Goal: Task Accomplishment & Management: Complete application form

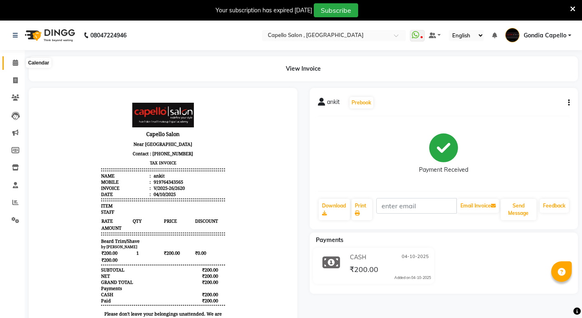
click at [15, 59] on span at bounding box center [15, 62] width 14 height 9
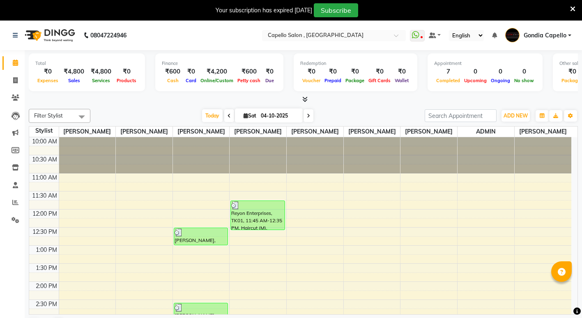
scroll to position [21, 0]
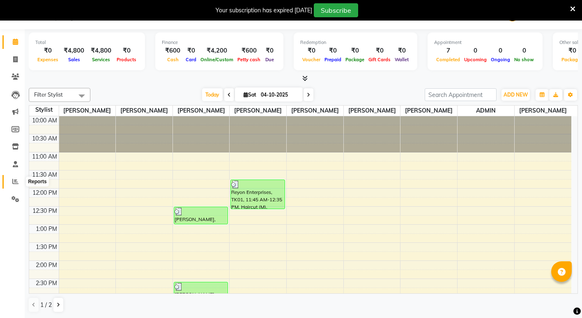
click at [11, 181] on span at bounding box center [15, 181] width 14 height 9
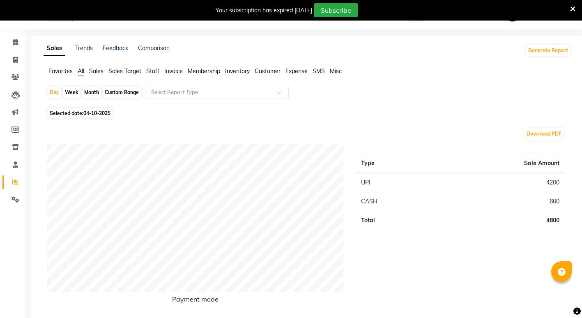
scroll to position [21, 0]
click at [157, 71] on span "Staff" at bounding box center [152, 70] width 13 height 7
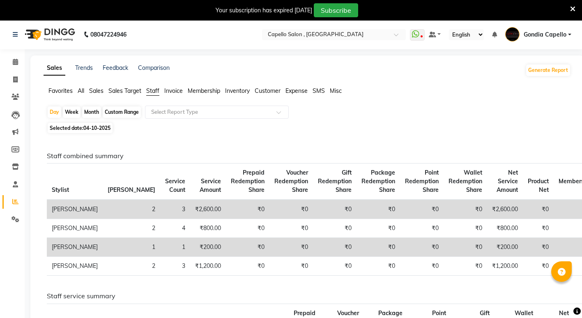
scroll to position [0, 0]
click at [13, 59] on span at bounding box center [15, 62] width 14 height 9
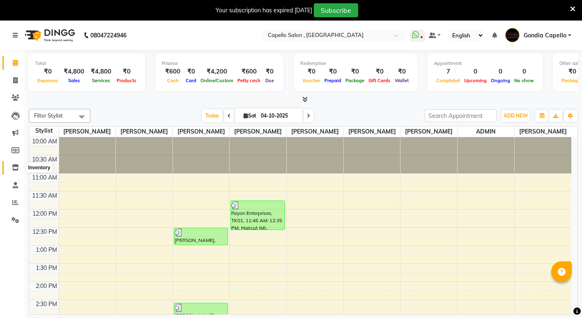
click at [17, 167] on icon at bounding box center [15, 167] width 7 height 6
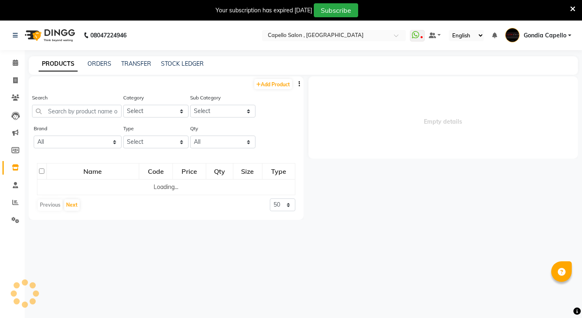
select select
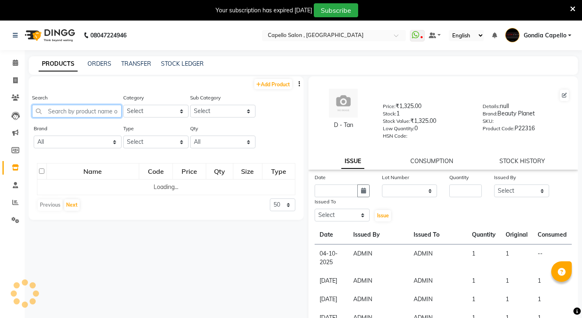
click at [66, 110] on input "text" at bounding box center [77, 111] width 90 height 13
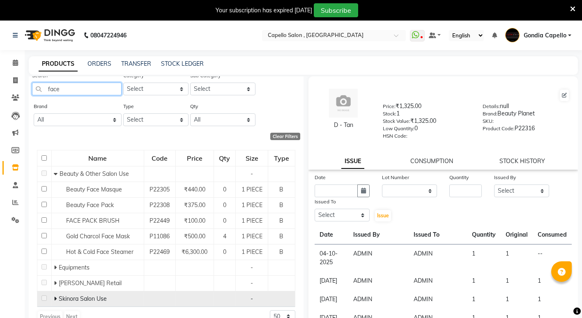
scroll to position [26, 0]
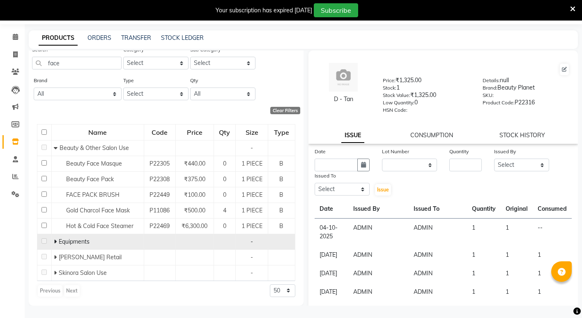
click at [52, 242] on td "Equipments" at bounding box center [97, 242] width 92 height 16
click at [53, 242] on td "Equipments" at bounding box center [97, 242] width 92 height 16
click at [55, 241] on icon at bounding box center [55, 242] width 3 height 6
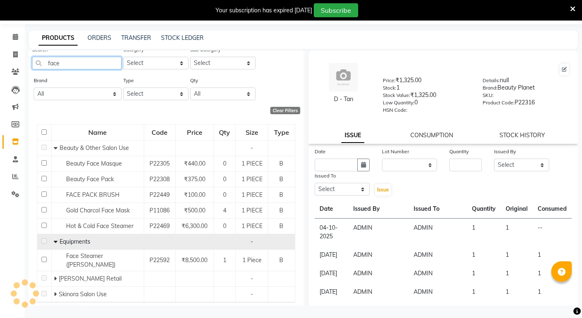
click at [59, 64] on input "face" at bounding box center [77, 63] width 90 height 13
type input "f"
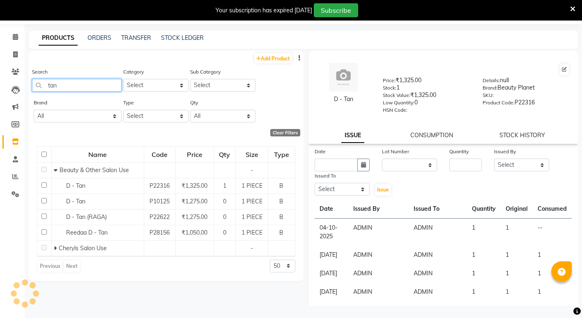
scroll to position [0, 0]
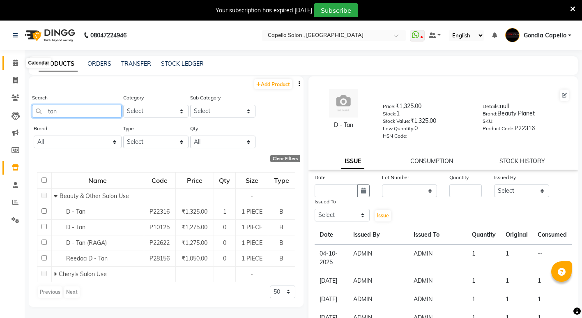
type input "tan"
click at [18, 61] on span at bounding box center [15, 62] width 14 height 9
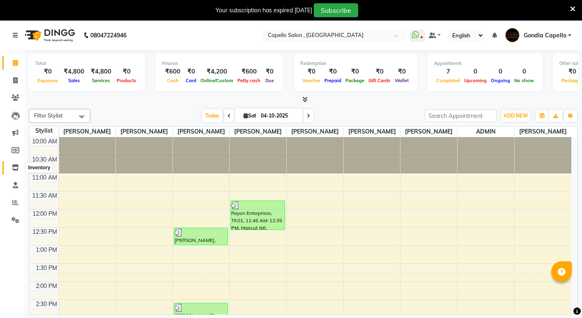
click at [15, 166] on icon at bounding box center [15, 167] width 7 height 6
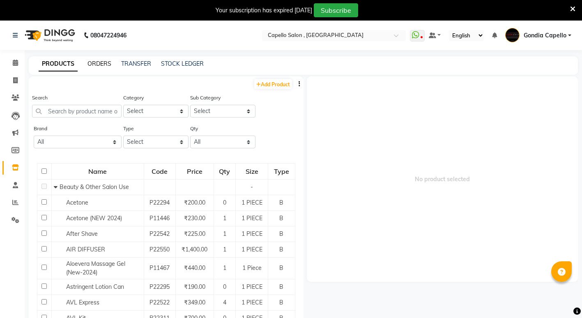
click at [105, 62] on link "ORDERS" at bounding box center [99, 63] width 24 height 7
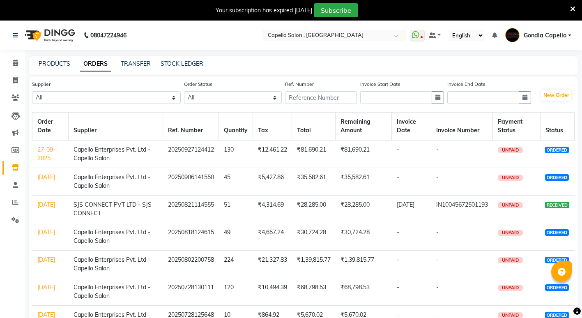
click at [133, 58] on div "PRODUCTS ORDERS TRANSFER STOCK LEDGER" at bounding box center [303, 65] width 549 height 18
click at [135, 64] on link "TRANSFER" at bounding box center [136, 63] width 30 height 7
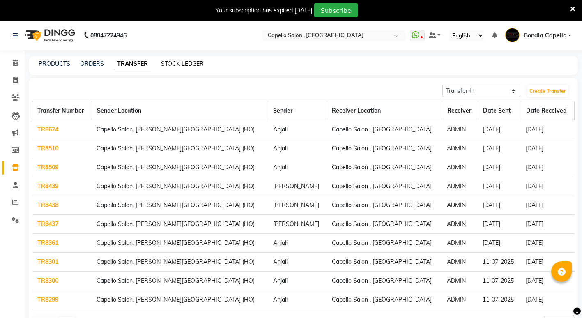
click at [175, 64] on link "STOCK LEDGER" at bounding box center [182, 63] width 43 height 7
select select "all"
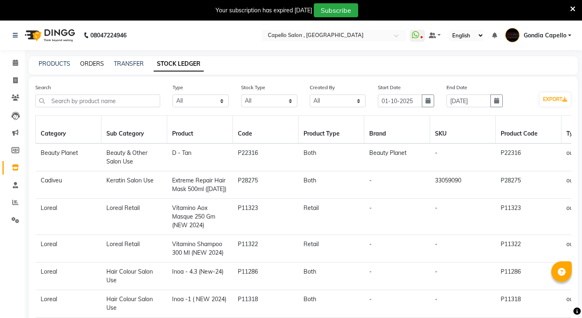
click at [89, 65] on link "ORDERS" at bounding box center [92, 63] width 24 height 7
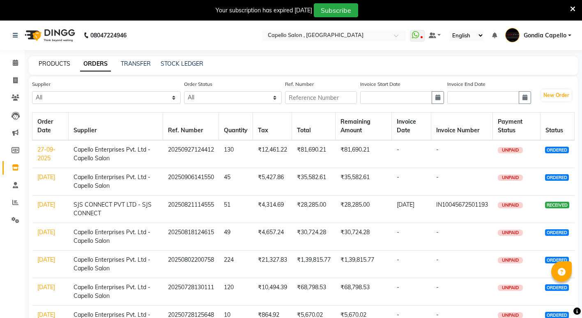
click at [56, 64] on link "PRODUCTS" at bounding box center [55, 63] width 32 height 7
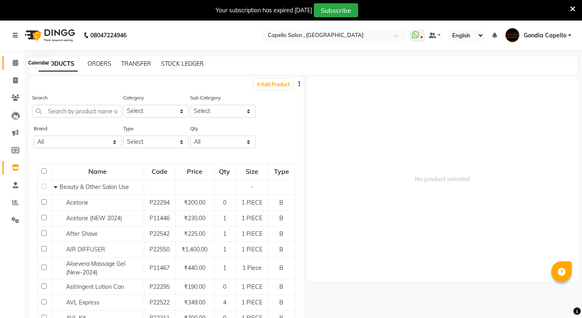
click at [14, 65] on icon at bounding box center [15, 63] width 5 height 6
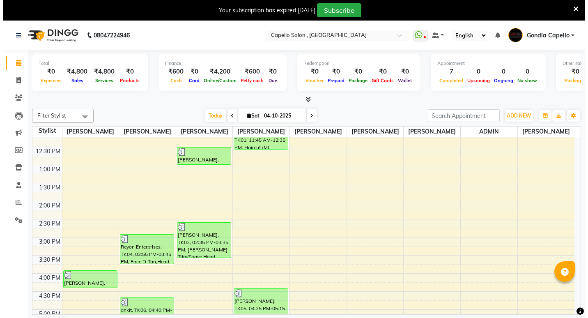
scroll to position [82, 0]
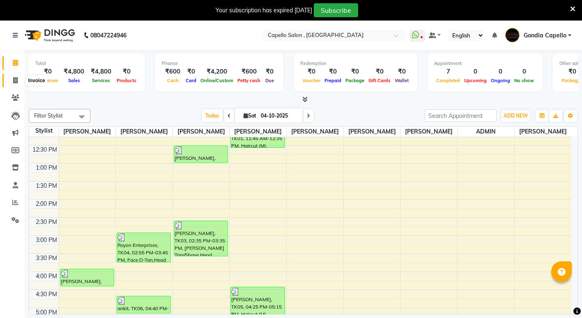
drag, startPoint x: 17, startPoint y: 81, endPoint x: 23, endPoint y: 85, distance: 7.6
click at [17, 81] on icon at bounding box center [15, 80] width 5 height 6
select select "853"
select select "service"
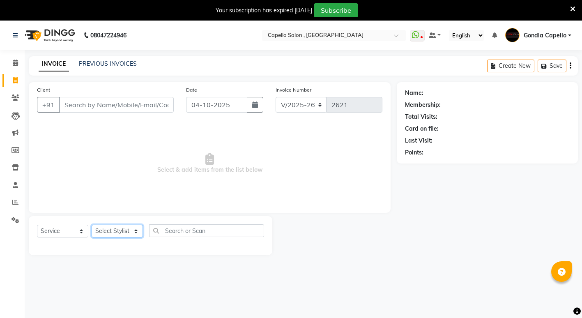
click at [116, 228] on select "Select Stylist" at bounding box center [117, 231] width 51 height 13
select select "58211"
click at [92, 225] on select "Select Stylist ADMIN [PERSON_NAME] [PERSON_NAME] [PERSON_NAME] Gondia Capello […" at bounding box center [117, 231] width 51 height 13
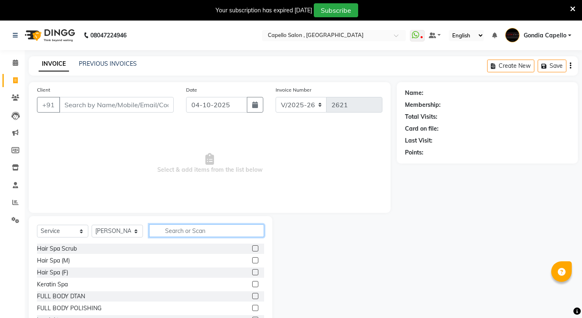
drag, startPoint x: 182, startPoint y: 232, endPoint x: 150, endPoint y: 174, distance: 66.9
click at [190, 229] on input "text" at bounding box center [206, 230] width 115 height 13
type input "ba"
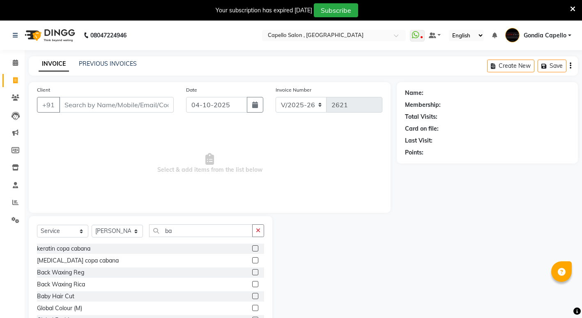
click at [252, 295] on label at bounding box center [255, 296] width 6 height 6
click at [252, 295] on input "checkbox" at bounding box center [254, 296] width 5 height 5
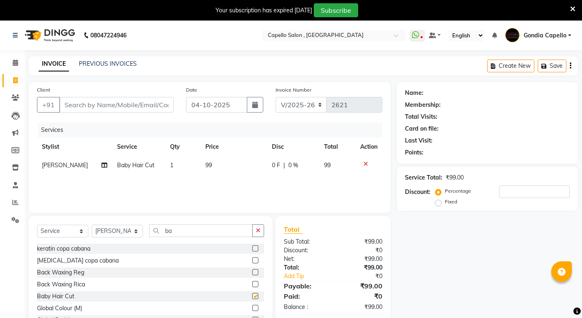
checkbox input "false"
click at [154, 106] on input "Client" at bounding box center [116, 105] width 115 height 16
type input "8"
type input "0"
type input "8446455628"
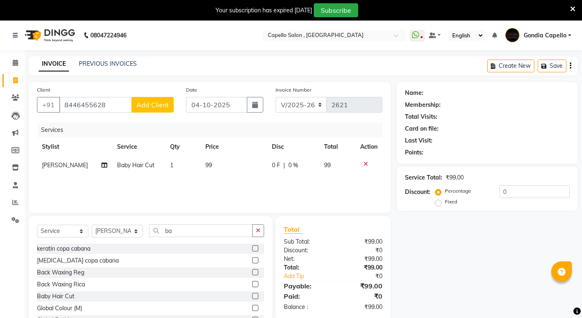
click at [152, 105] on span "Add Client" at bounding box center [152, 105] width 32 height 8
select select "22"
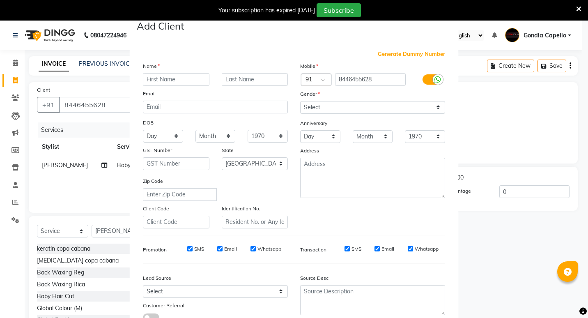
click at [187, 76] on input "text" at bounding box center [176, 79] width 67 height 13
type input "[PERSON_NAME]"
drag, startPoint x: 304, startPoint y: 106, endPoint x: 304, endPoint y: 113, distance: 6.6
click at [304, 108] on select "Select [DEMOGRAPHIC_DATA] [DEMOGRAPHIC_DATA] Other Prefer Not To Say" at bounding box center [372, 107] width 145 height 13
select select "[DEMOGRAPHIC_DATA]"
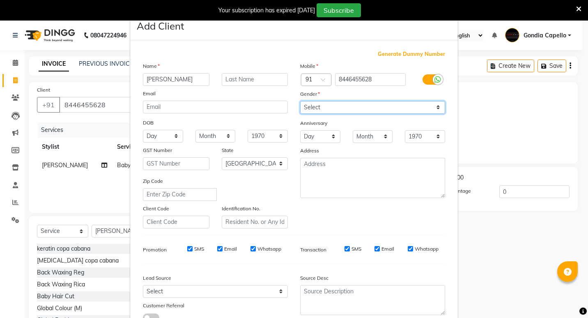
click at [300, 101] on select "Select [DEMOGRAPHIC_DATA] [DEMOGRAPHIC_DATA] Other Prefer Not To Say" at bounding box center [372, 107] width 145 height 13
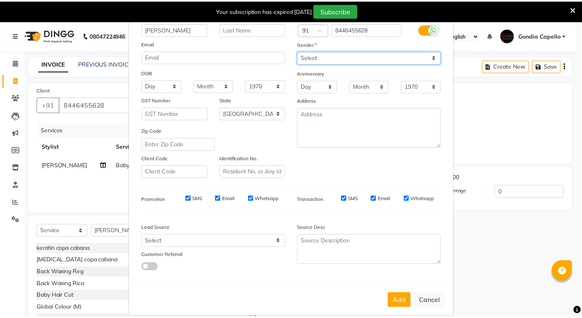
scroll to position [61, 0]
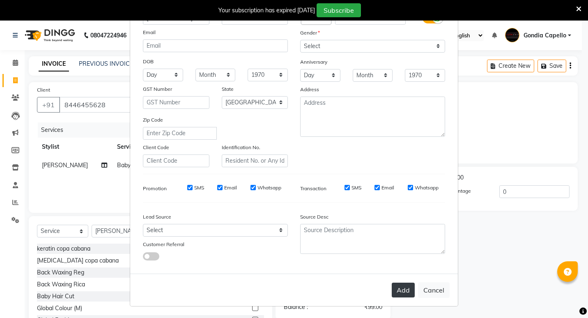
click at [401, 294] on button "Add" at bounding box center [403, 290] width 23 height 15
select select
select select "null"
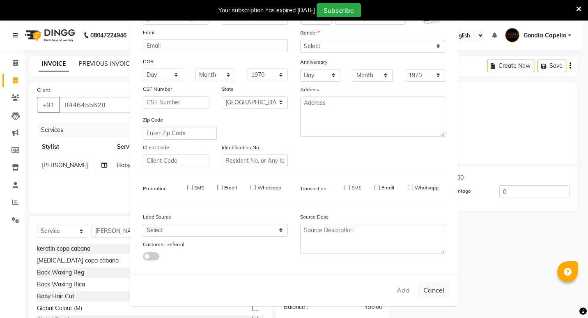
select select
checkbox input "false"
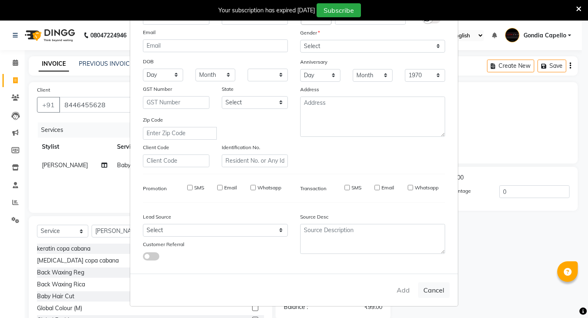
checkbox input "false"
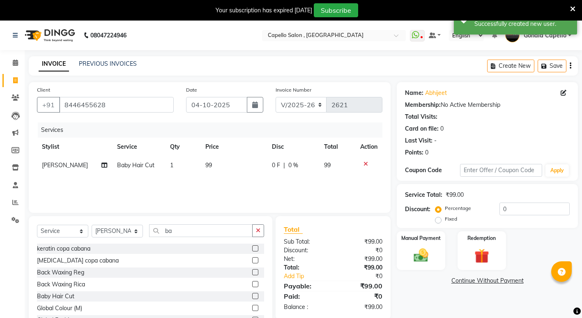
click at [218, 168] on td "99" at bounding box center [233, 165] width 67 height 18
select select "58211"
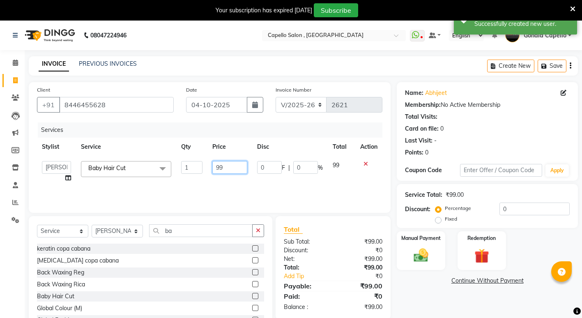
click at [229, 167] on input "99" at bounding box center [229, 167] width 35 height 13
type input "9"
type input "200"
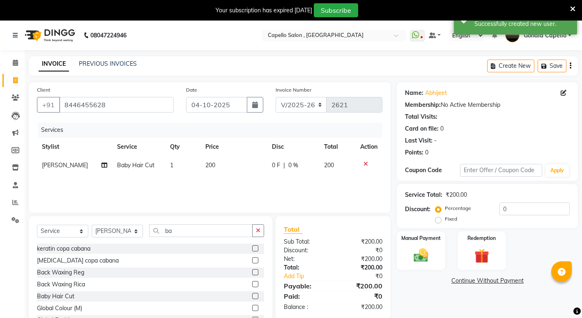
click at [426, 299] on div "Name: [PERSON_NAME] Membership: No Active Membership Total Visits: Card on file…" at bounding box center [490, 209] width 187 height 255
click at [428, 262] on img at bounding box center [421, 255] width 25 height 18
click at [526, 283] on span "CASH" at bounding box center [529, 280] width 18 height 9
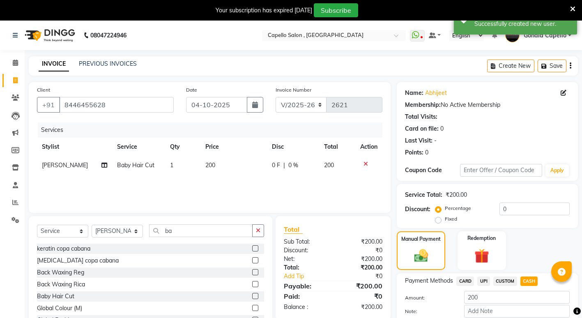
scroll to position [46, 0]
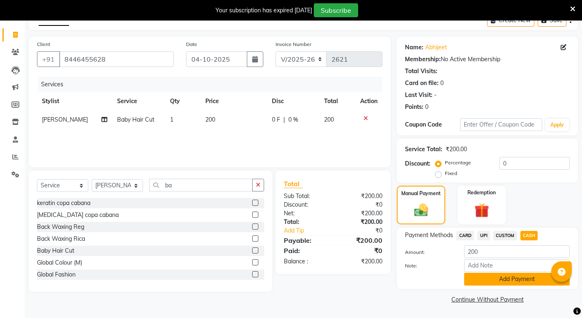
click at [505, 278] on button "Add Payment" at bounding box center [517, 279] width 106 height 13
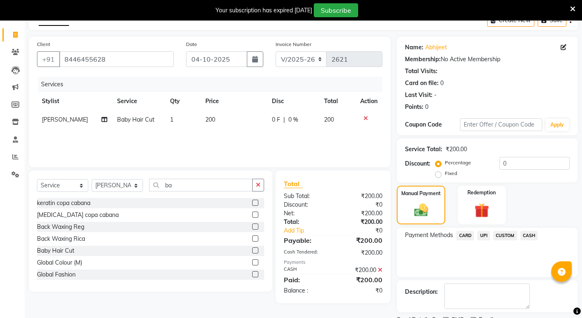
scroll to position [80, 0]
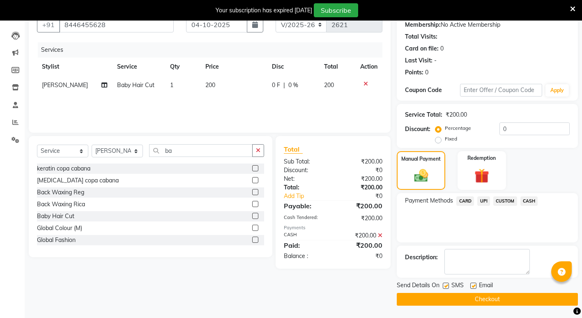
click at [492, 300] on button "Checkout" at bounding box center [487, 299] width 181 height 13
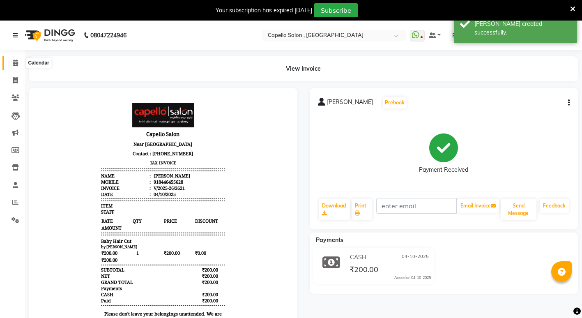
drag, startPoint x: 13, startPoint y: 64, endPoint x: 21, endPoint y: 71, distance: 10.2
click at [14, 64] on icon at bounding box center [15, 63] width 5 height 6
